Goal: Information Seeking & Learning: Check status

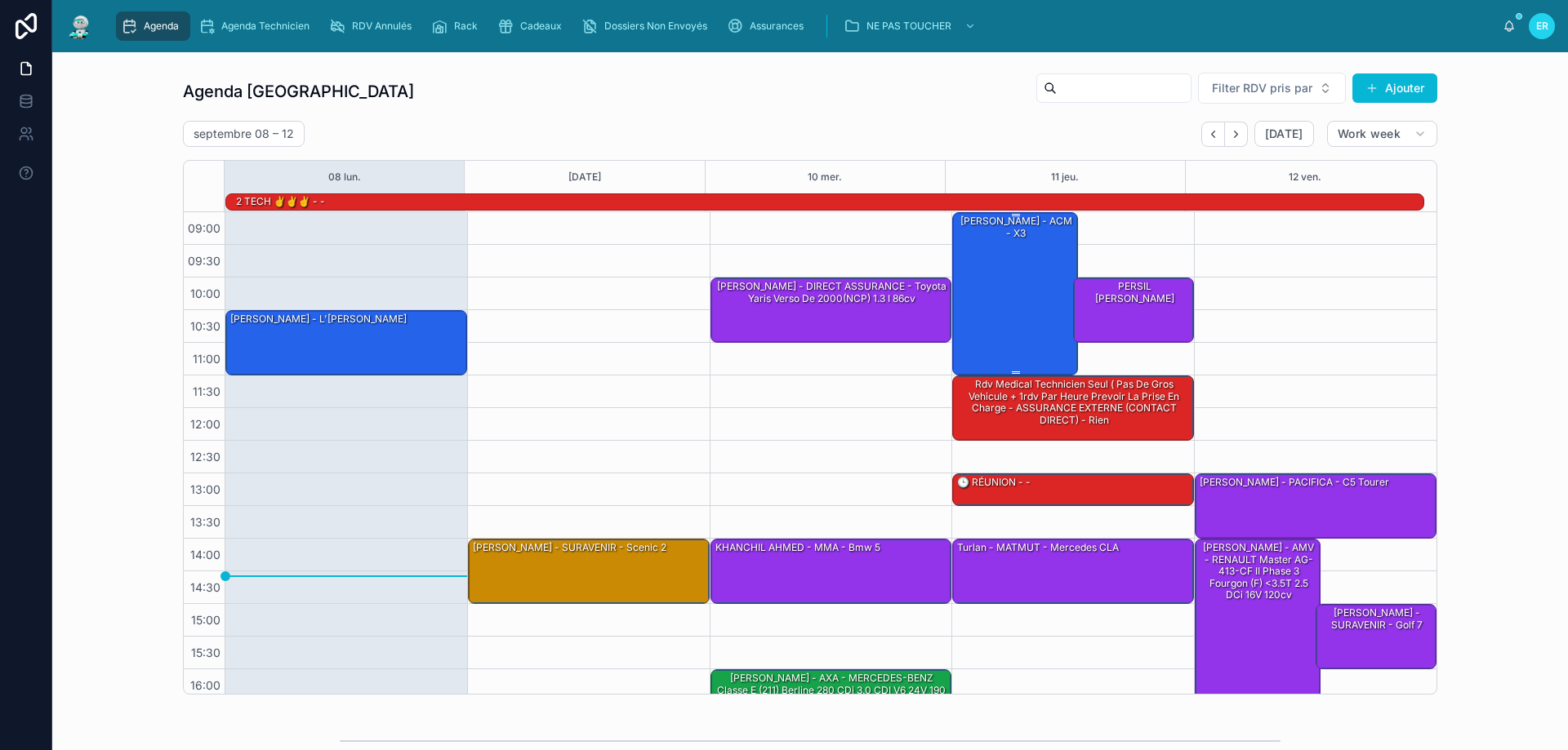
click at [1031, 321] on div "[PERSON_NAME] - ACM - X3" at bounding box center [1016, 293] width 121 height 160
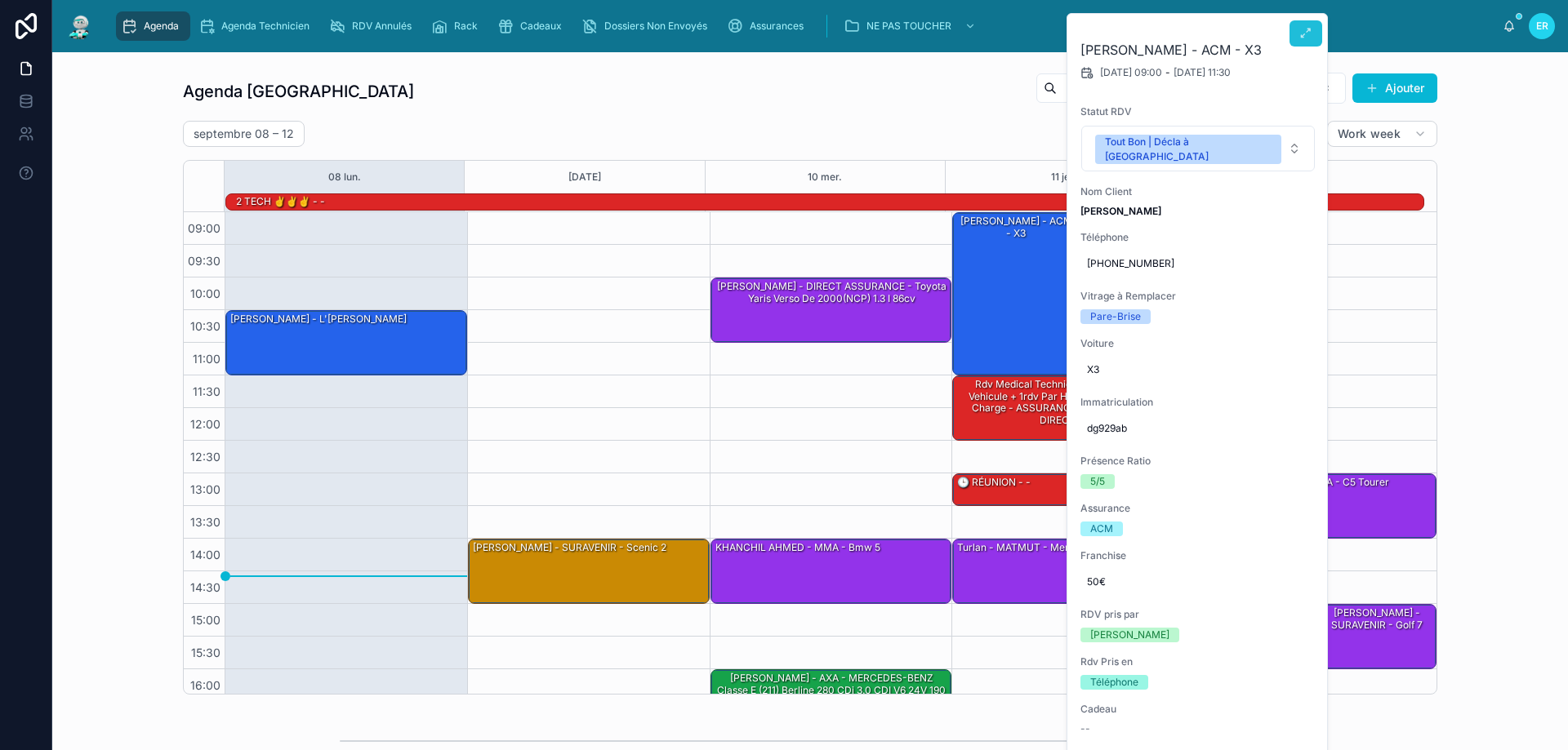
click at [1302, 33] on icon at bounding box center [1306, 33] width 13 height 13
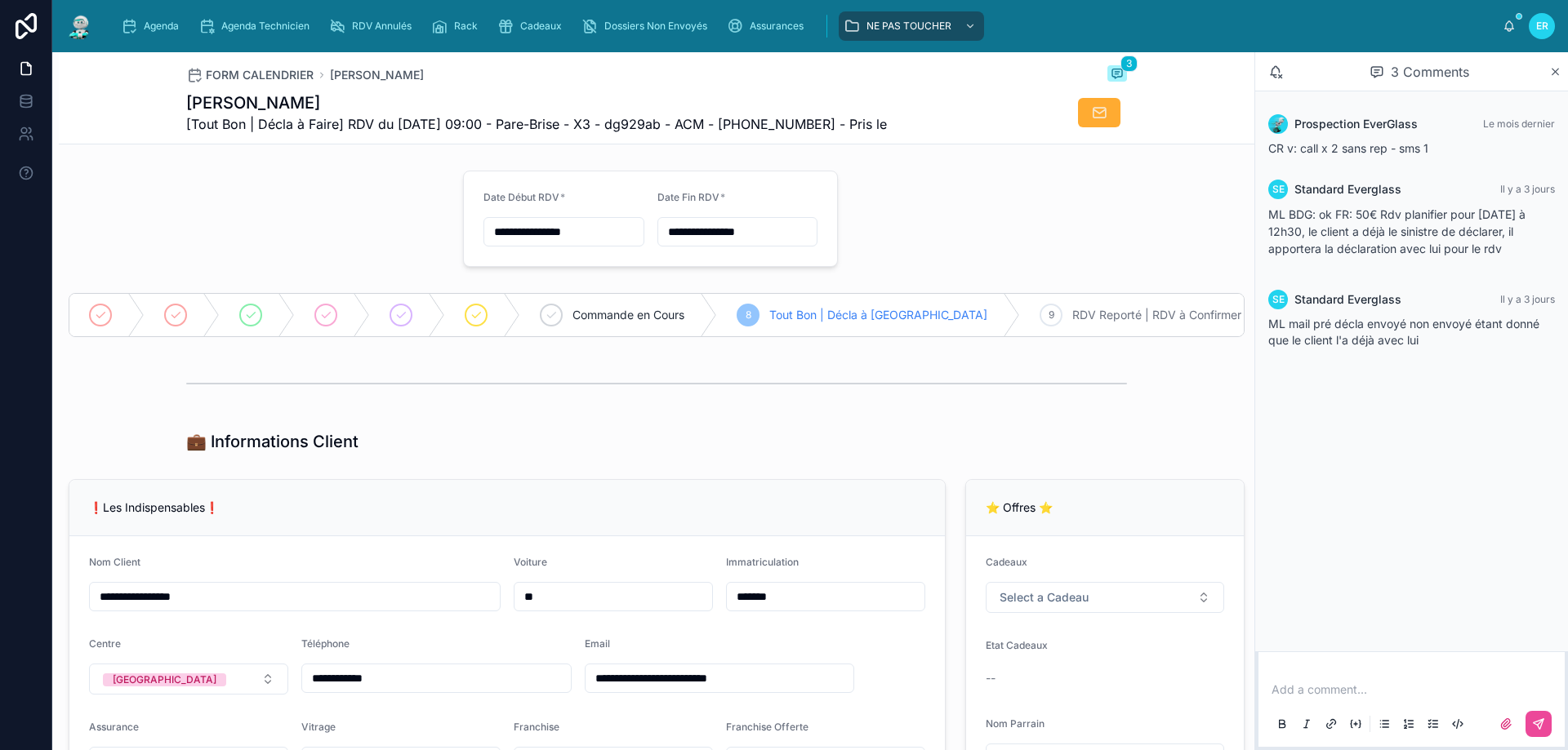
click at [1353, 681] on div "Add a comment..." at bounding box center [1411, 706] width 287 height 68
click at [1337, 684] on p at bounding box center [1414, 690] width 287 height 17
click at [1552, 724] on div at bounding box center [1411, 723] width 287 height 33
click at [1542, 722] on icon at bounding box center [1539, 724] width 10 height 10
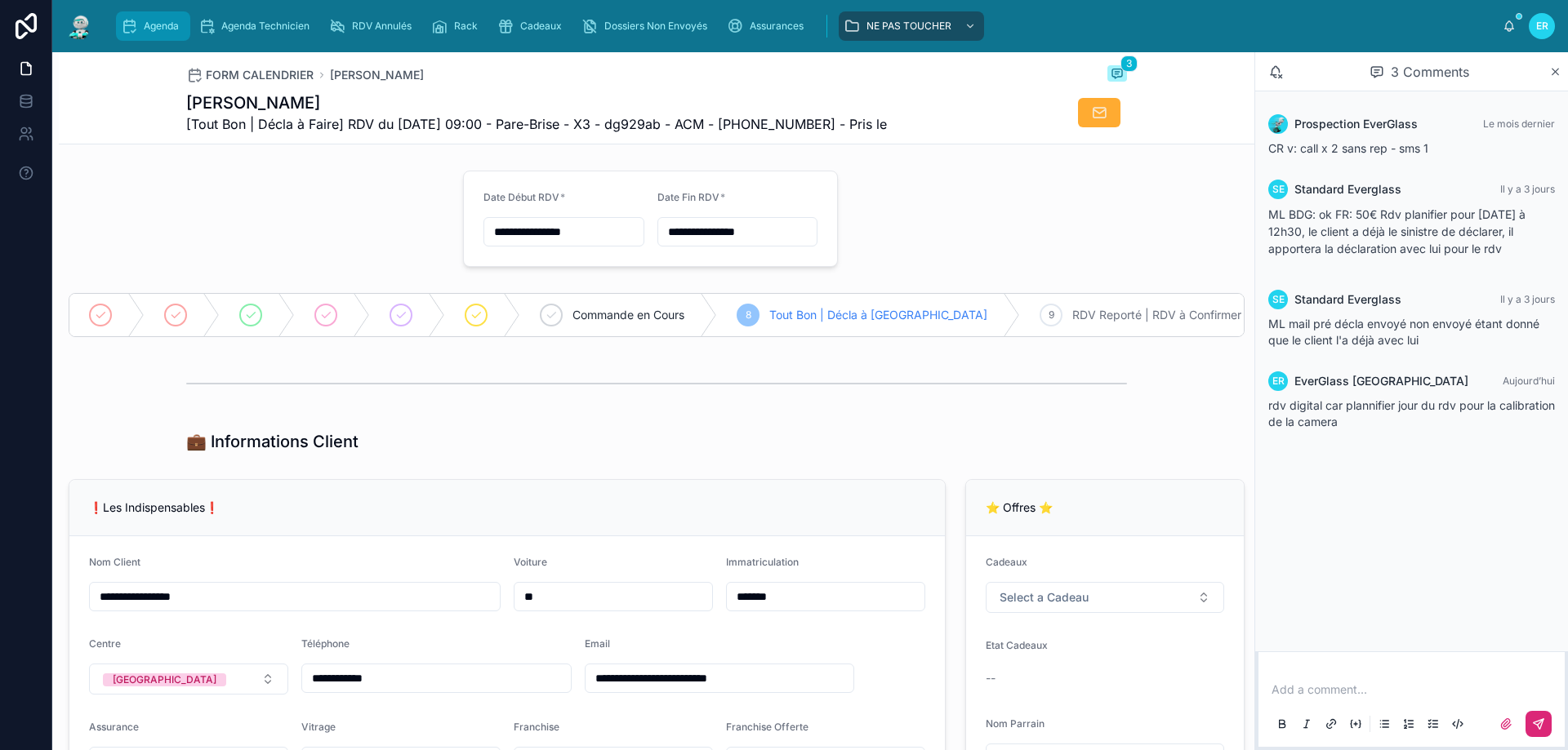
click at [128, 14] on div "Agenda" at bounding box center [153, 26] width 64 height 26
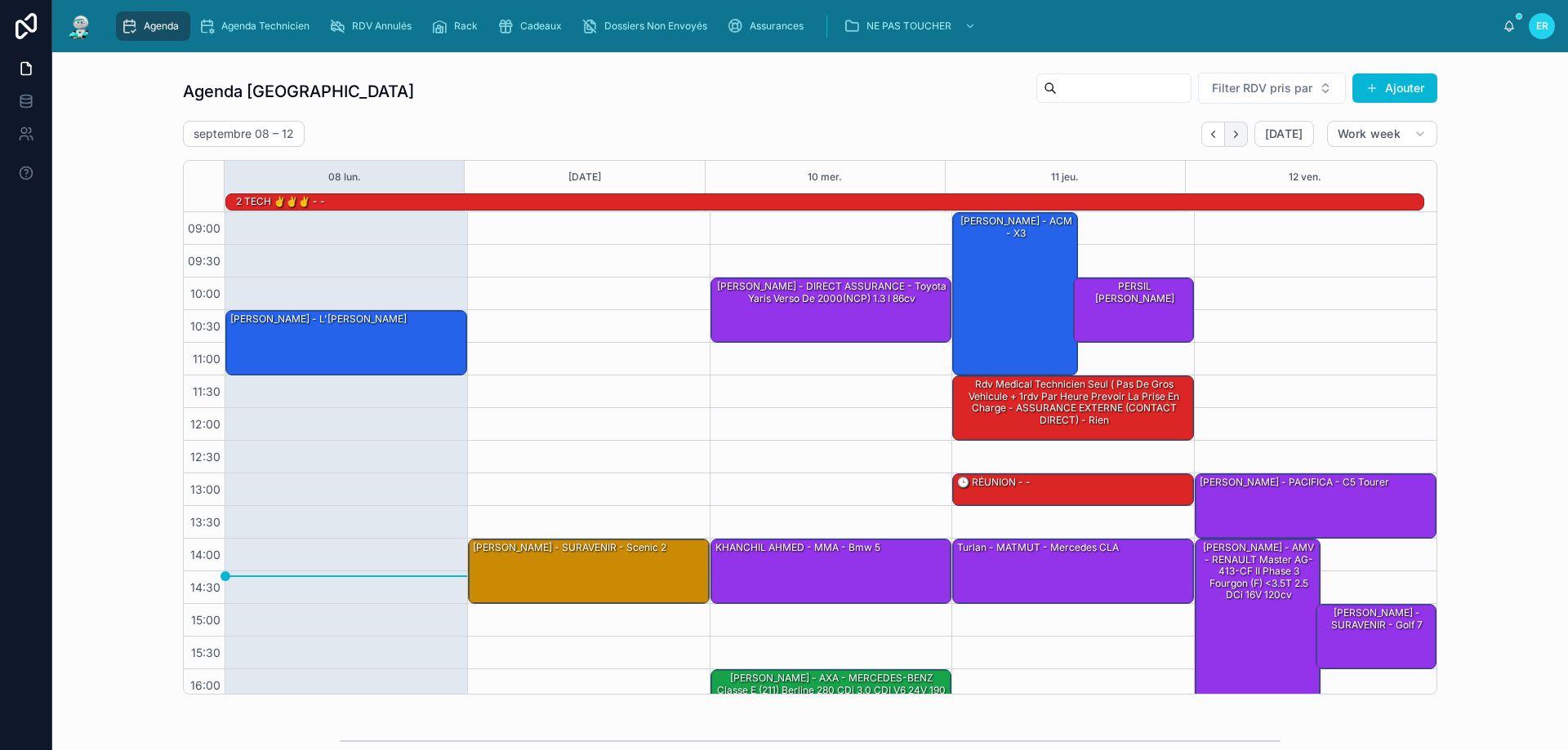
click at [1231, 131] on icon "Next" at bounding box center [1236, 134] width 13 height 13
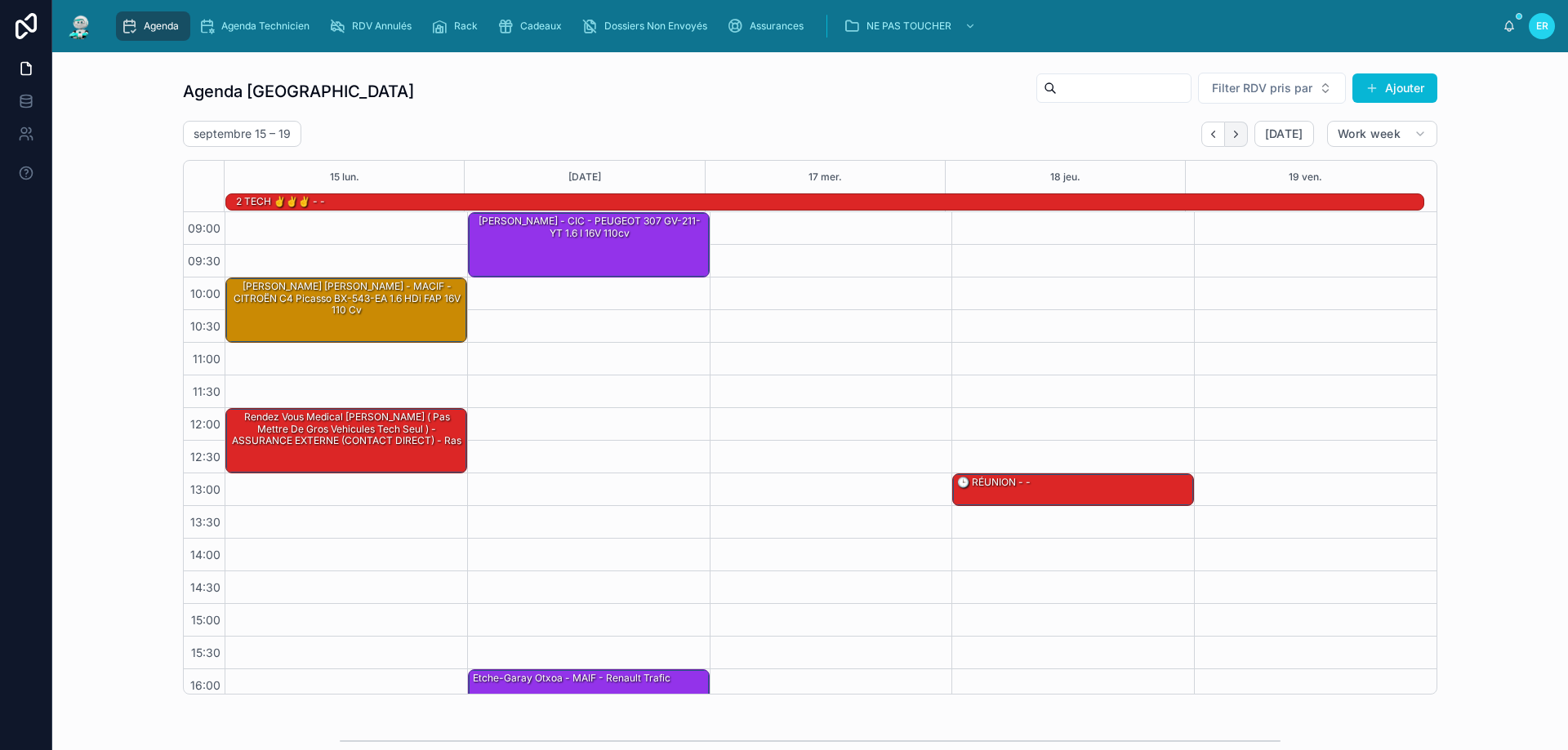
click at [1237, 129] on icon "Next" at bounding box center [1236, 134] width 13 height 13
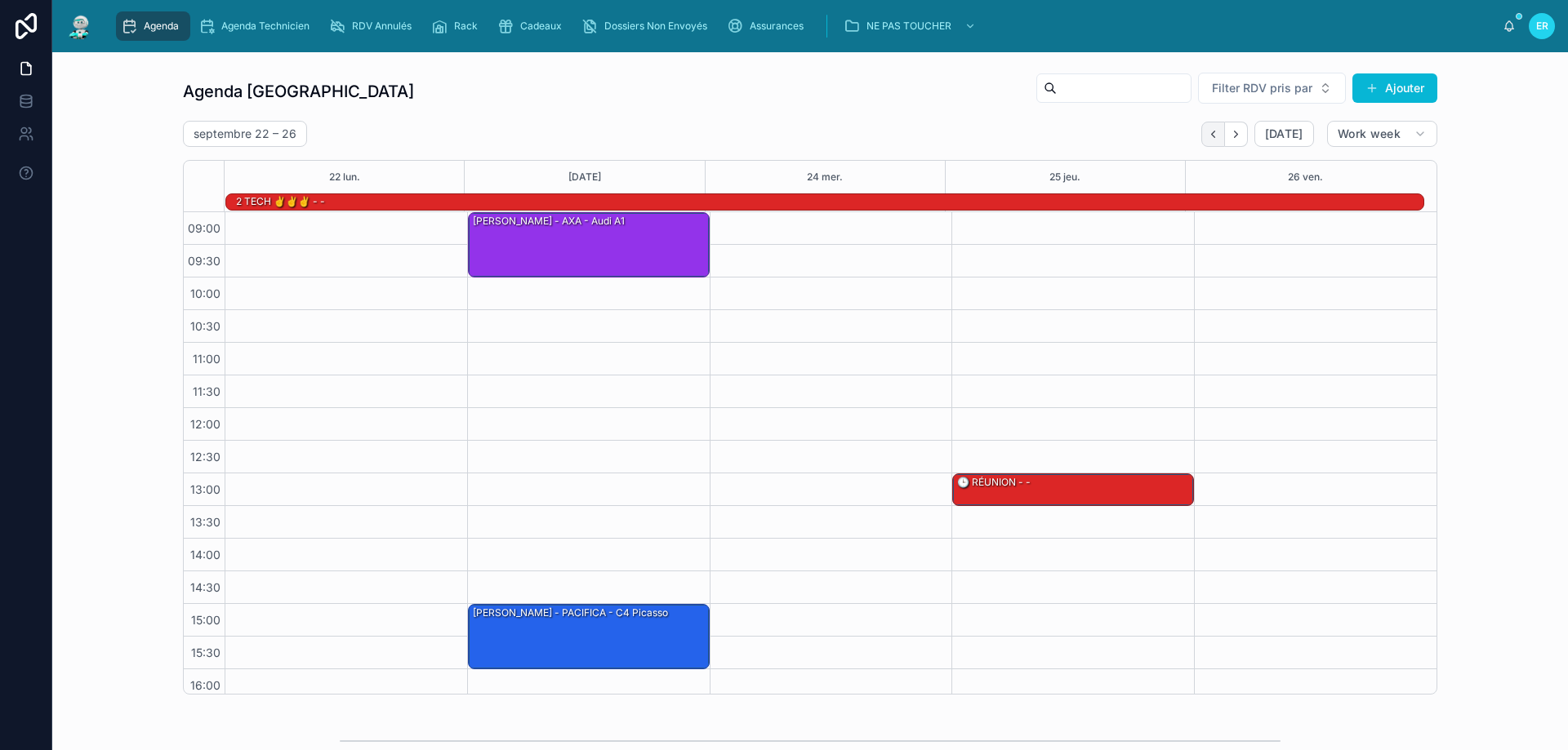
click at [1217, 136] on button "Back" at bounding box center [1213, 134] width 23 height 25
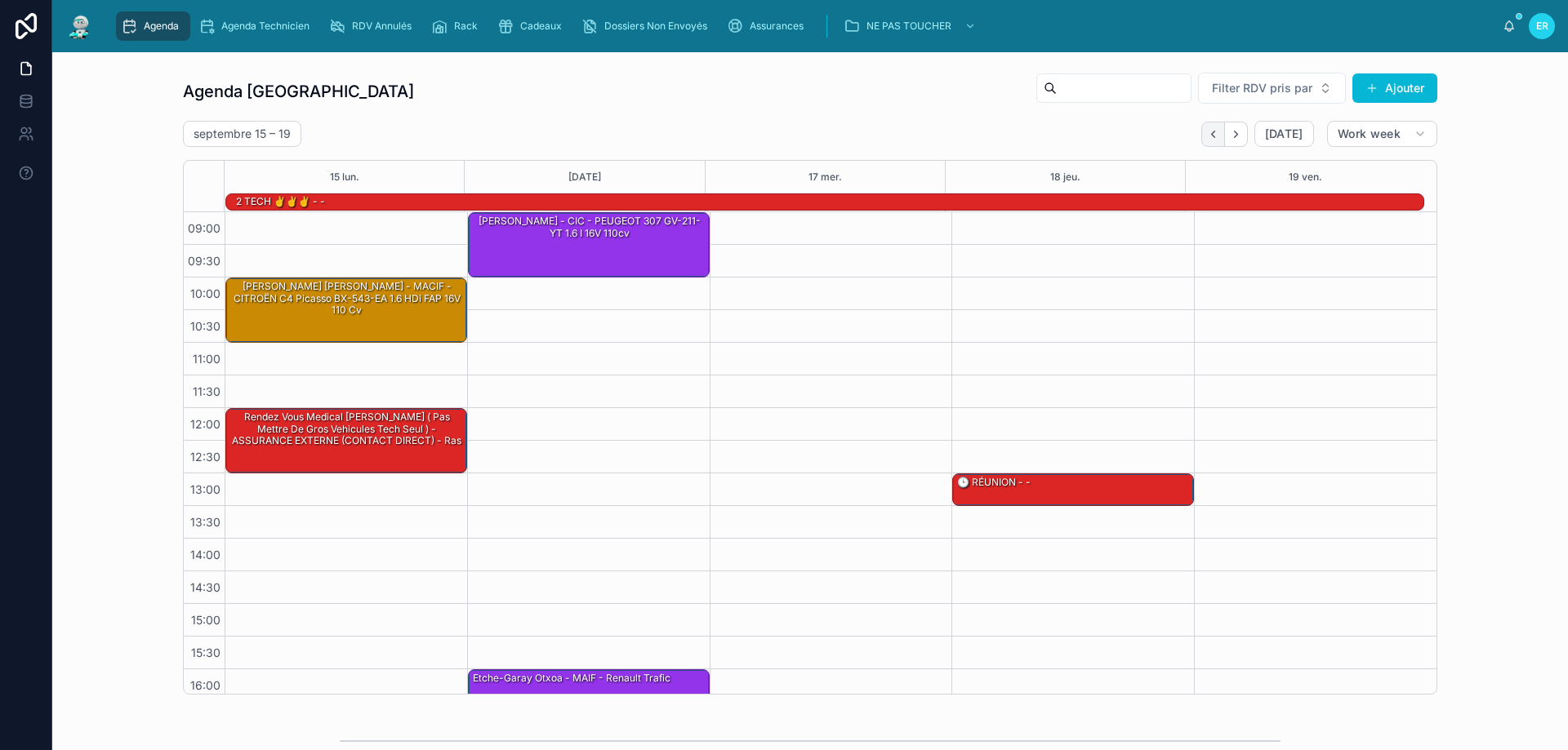
click at [1211, 137] on icon "Back" at bounding box center [1213, 134] width 3 height 7
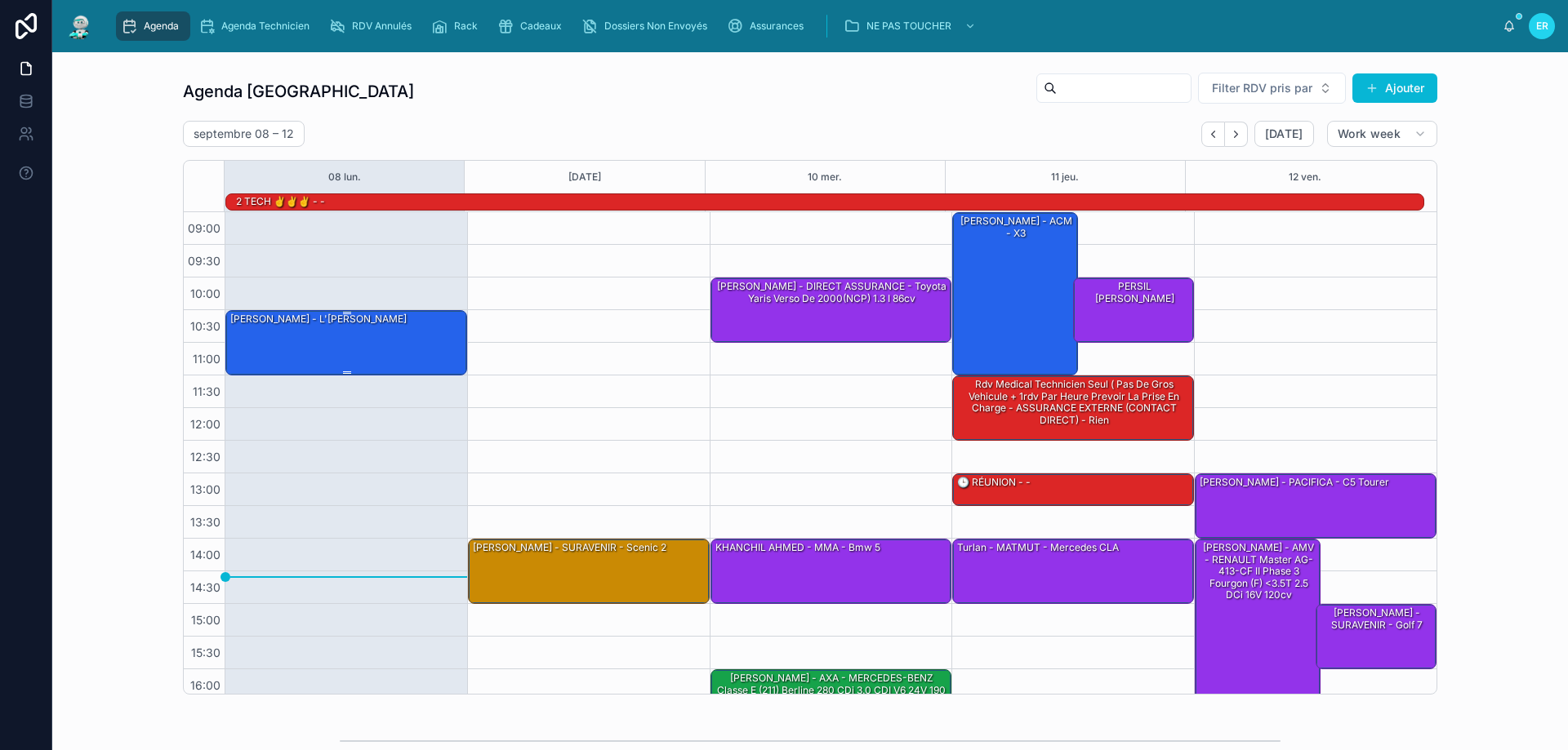
click at [355, 354] on div "[PERSON_NAME] - L'[PERSON_NAME]" at bounding box center [347, 342] width 236 height 62
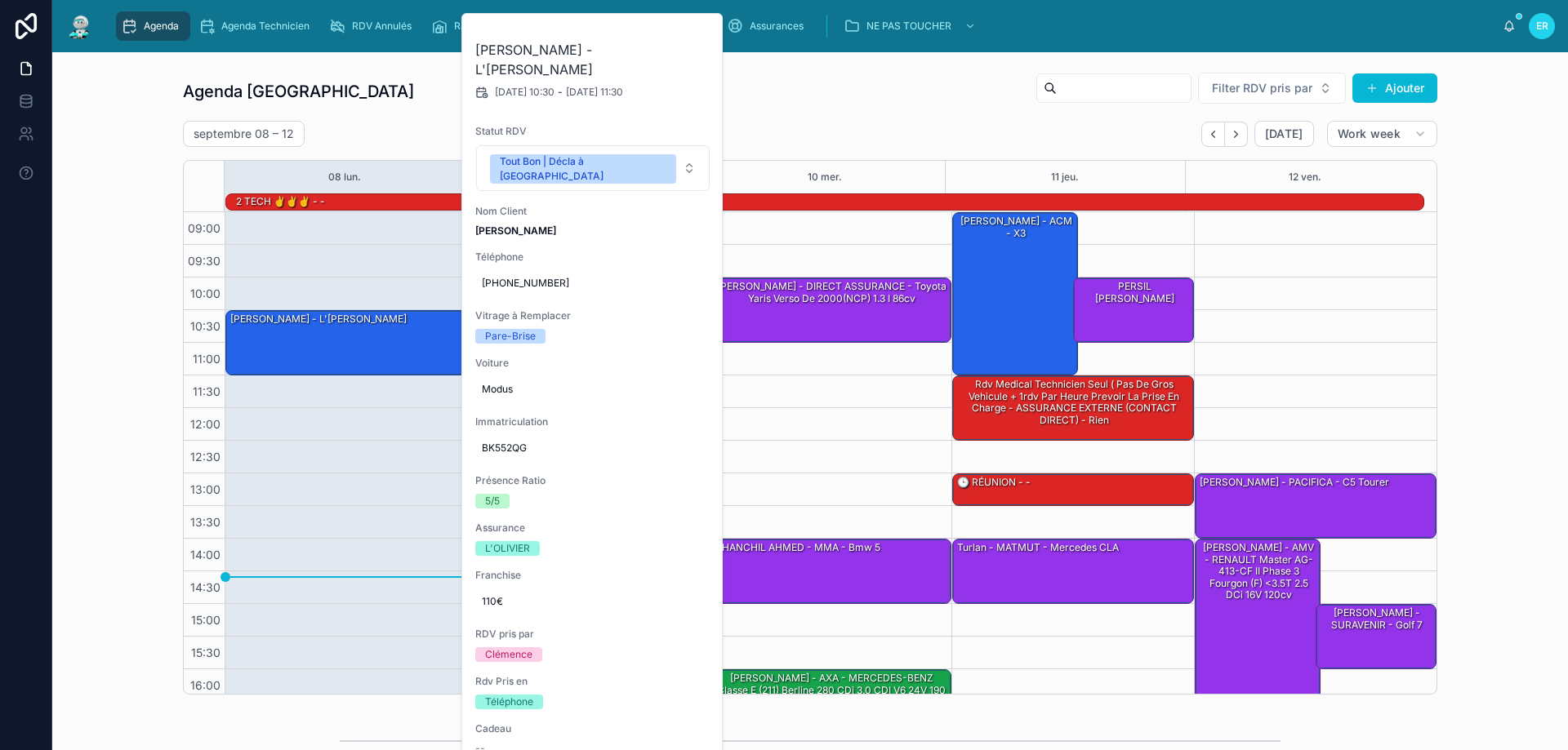
click at [805, 254] on div "10:00 – 11:00 [PERSON_NAME] - DIRECT ASSURANCE - Toyota Yaris verso de 2000(NCP…" at bounding box center [830, 506] width 242 height 588
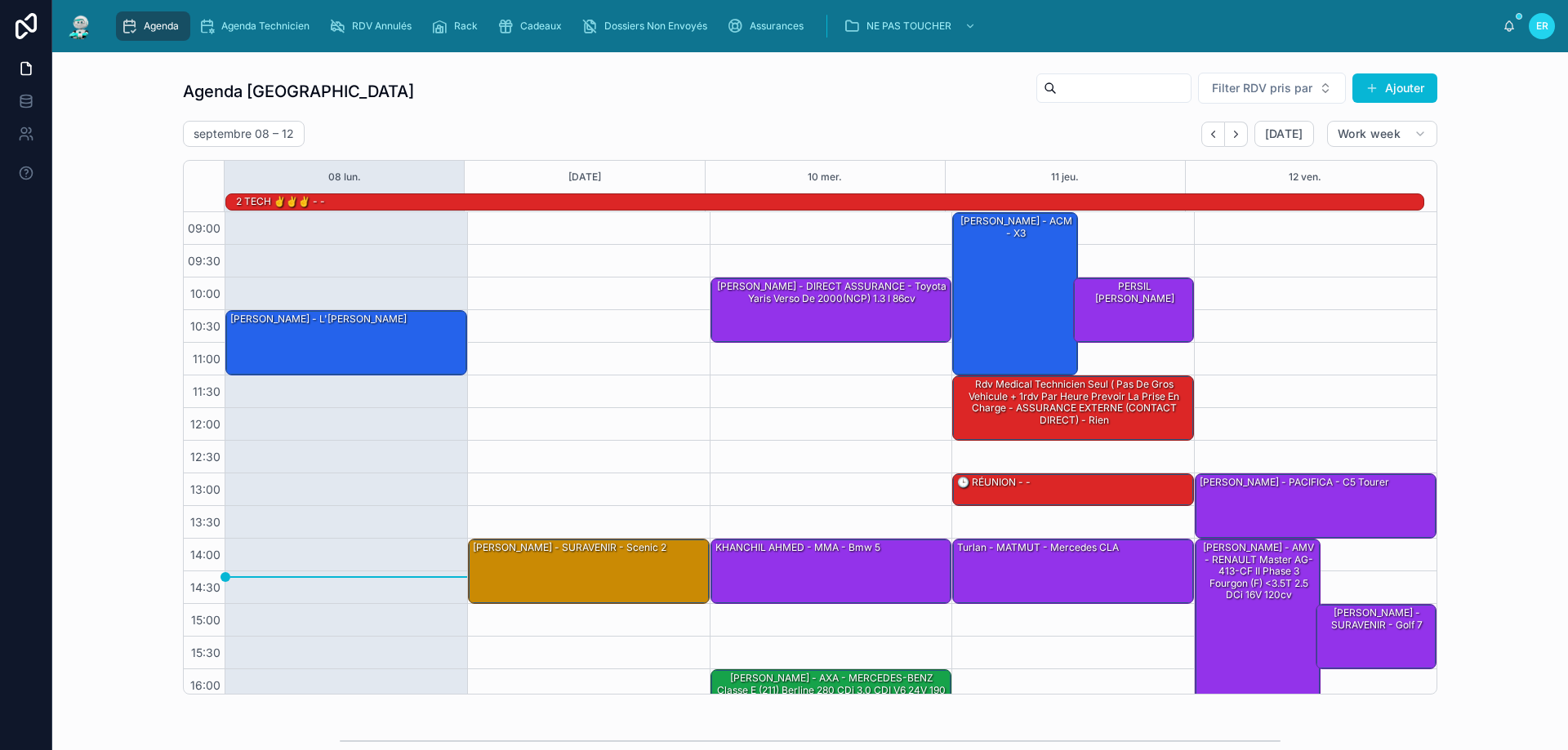
drag, startPoint x: 1205, startPoint y: 131, endPoint x: 1161, endPoint y: 190, distance: 73.6
click at [1207, 131] on icon "Back" at bounding box center [1213, 134] width 13 height 13
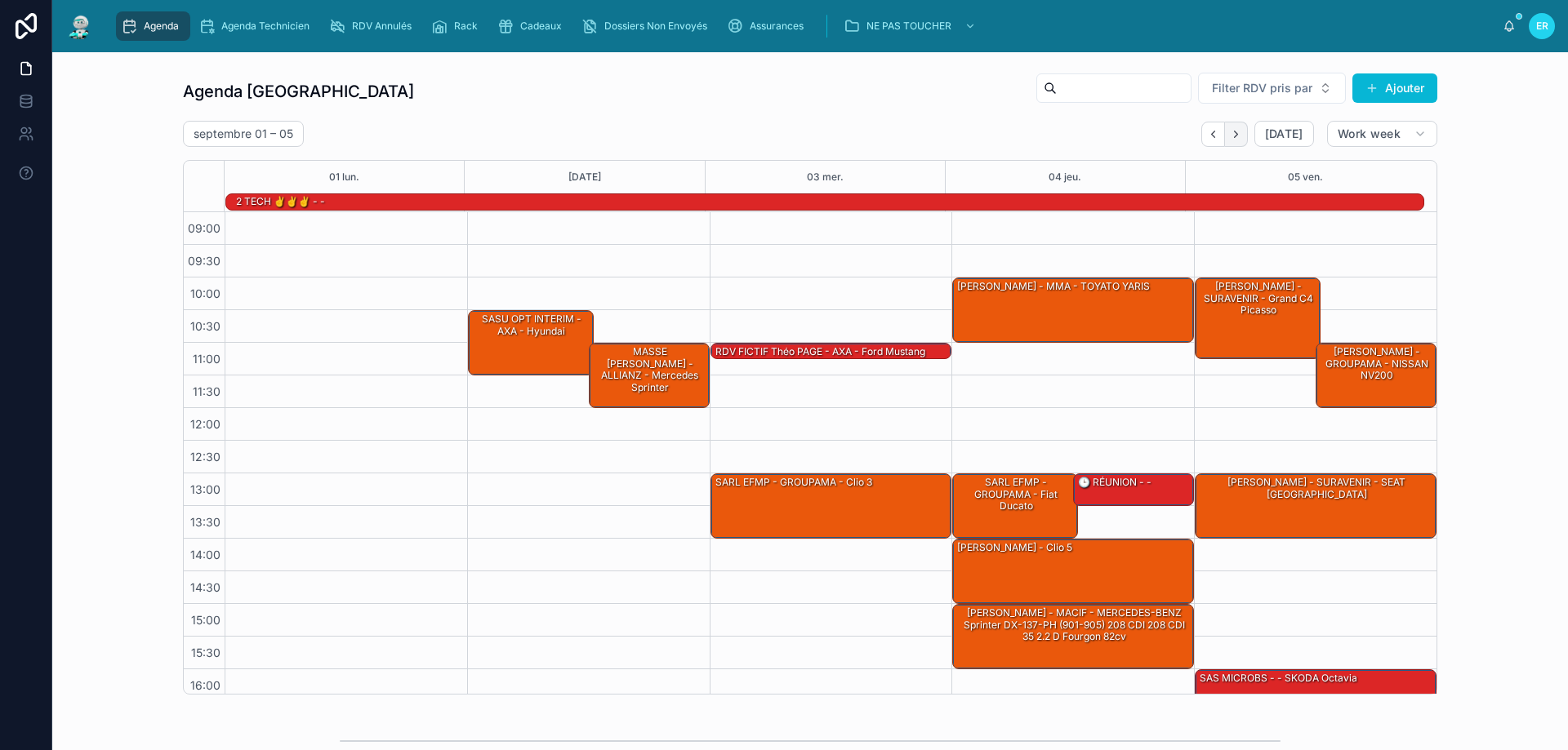
click at [1232, 130] on icon "Next" at bounding box center [1236, 134] width 13 height 13
